Goal: Navigation & Orientation: Find specific page/section

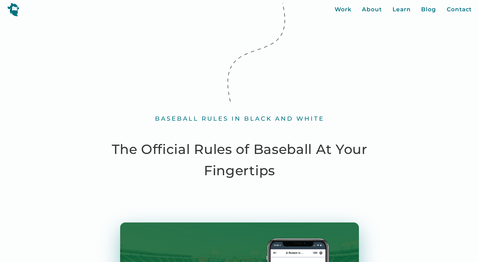
scroll to position [2, 0]
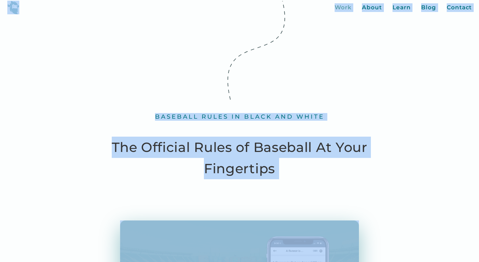
click at [349, 11] on div "Work" at bounding box center [343, 7] width 17 height 9
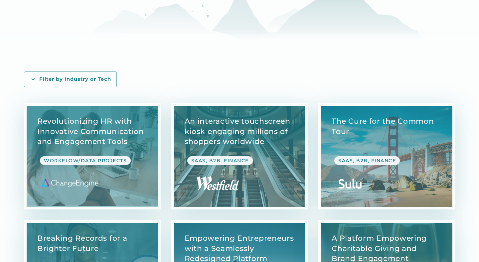
scroll to position [107, 0]
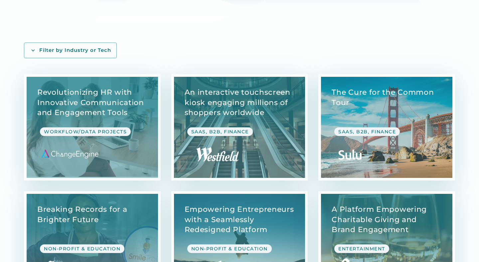
click at [392, 108] on link "View Case Study" at bounding box center [386, 127] width 131 height 101
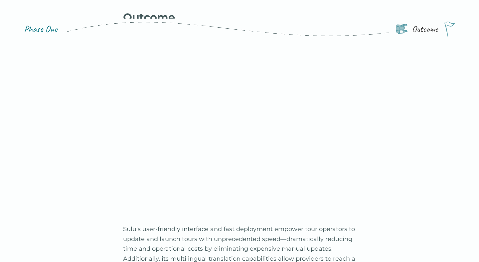
scroll to position [2630, 0]
